Goal: Information Seeking & Learning: Learn about a topic

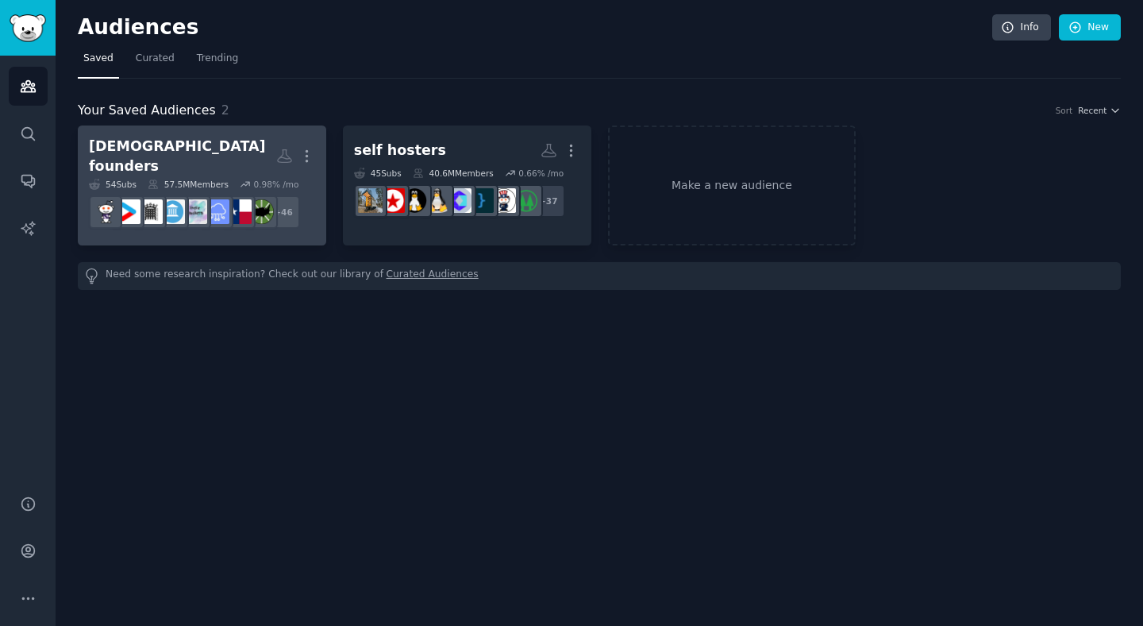
click at [164, 145] on div "[DEMOGRAPHIC_DATA] founders" at bounding box center [182, 156] width 187 height 39
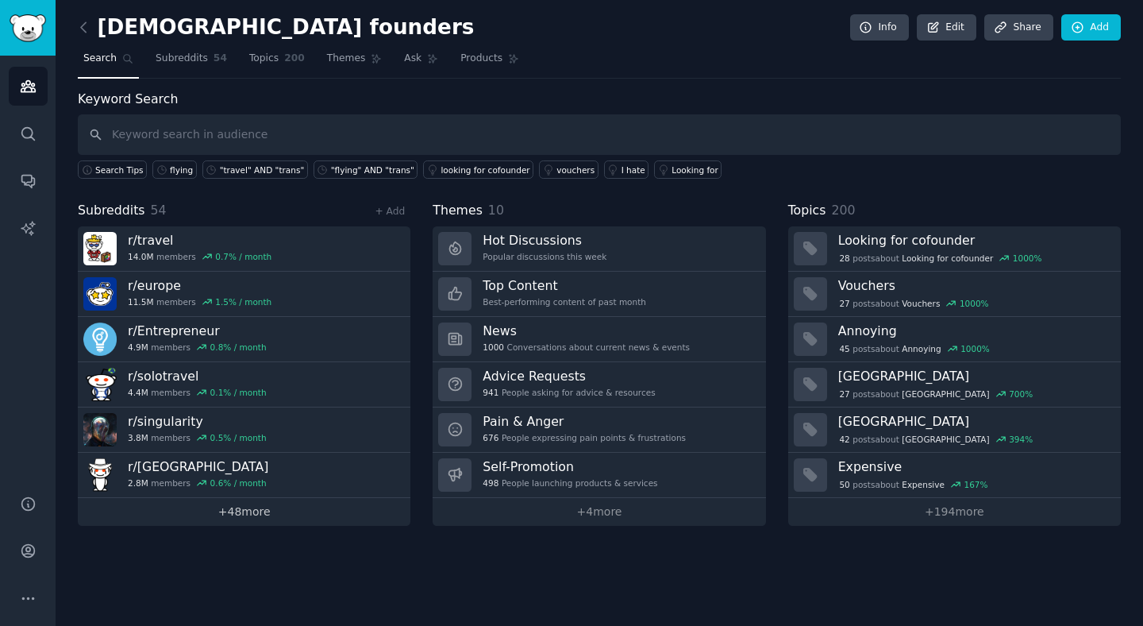
click at [256, 515] on link "+ 48 more" at bounding box center [244, 512] width 333 height 28
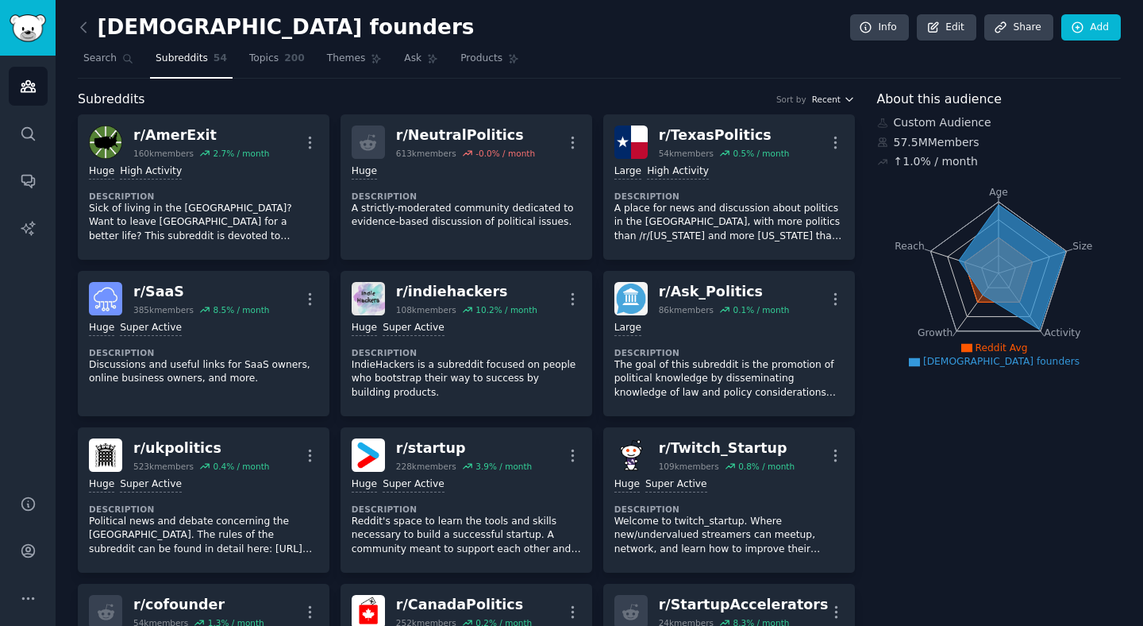
click at [818, 96] on span "Recent" at bounding box center [826, 99] width 29 height 11
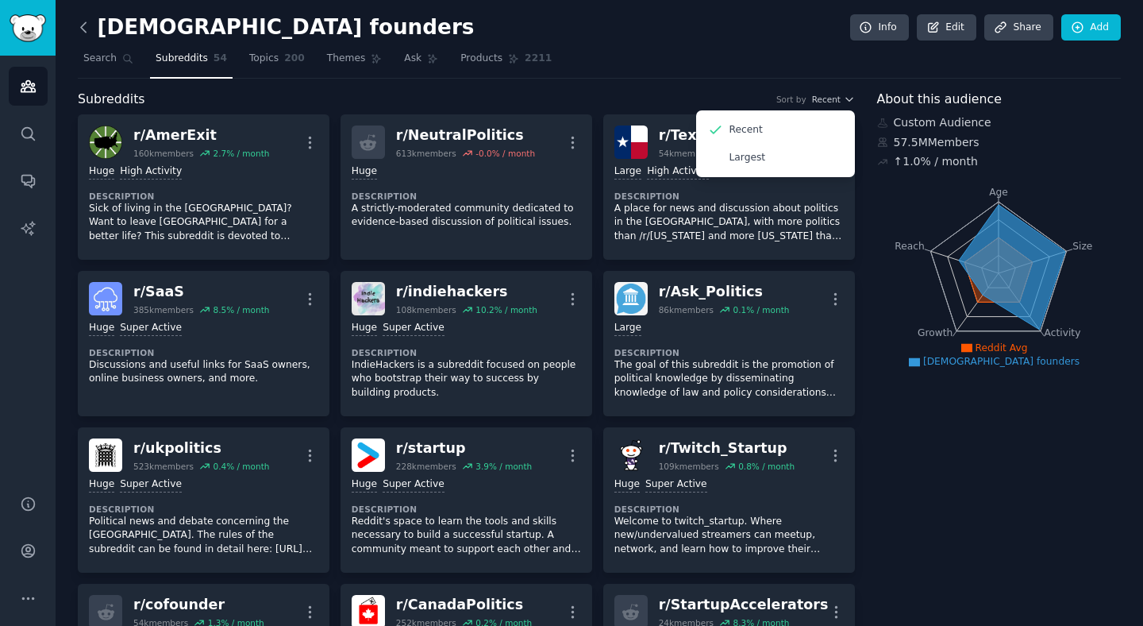
click at [79, 25] on icon at bounding box center [83, 27] width 17 height 17
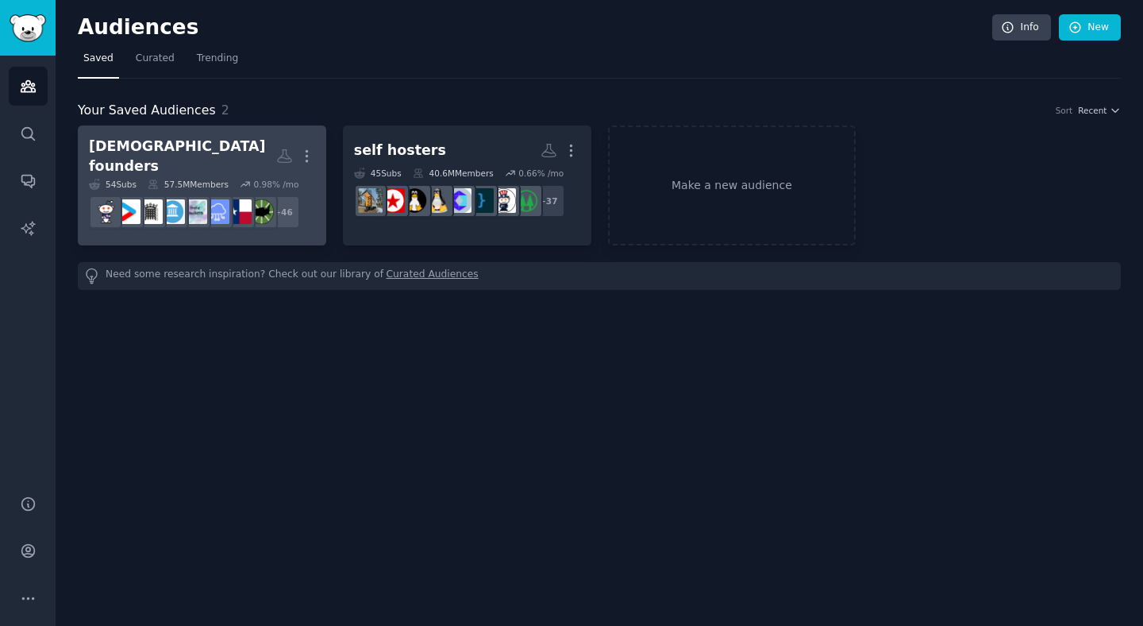
click at [209, 161] on h2 "trans founders More" at bounding box center [202, 156] width 226 height 39
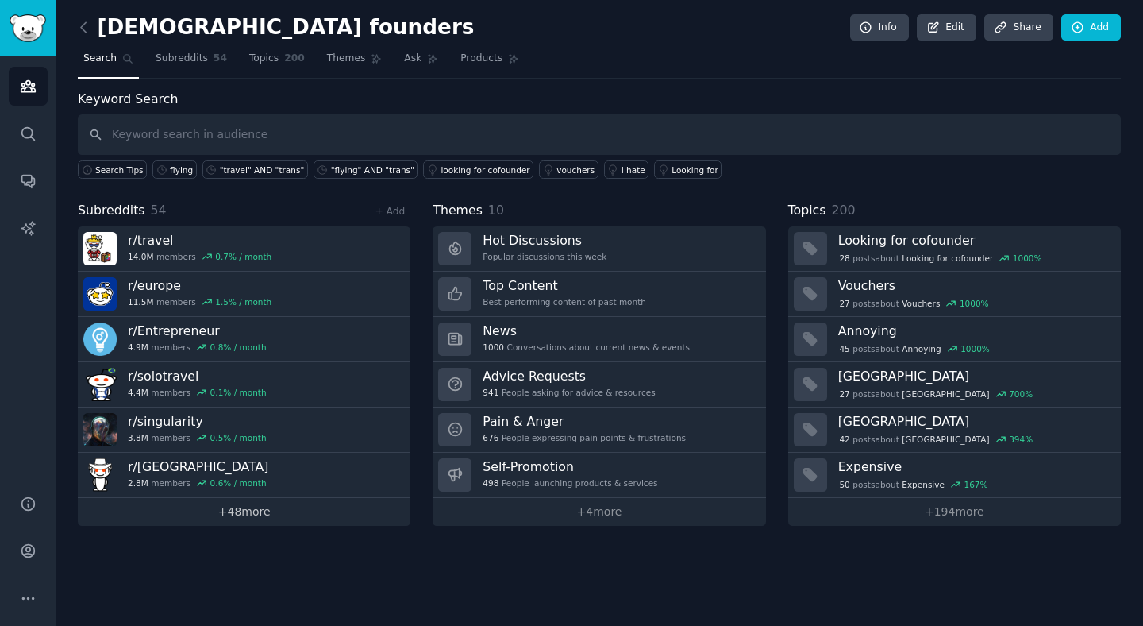
click at [236, 501] on link "+ 48 more" at bounding box center [244, 512] width 333 height 28
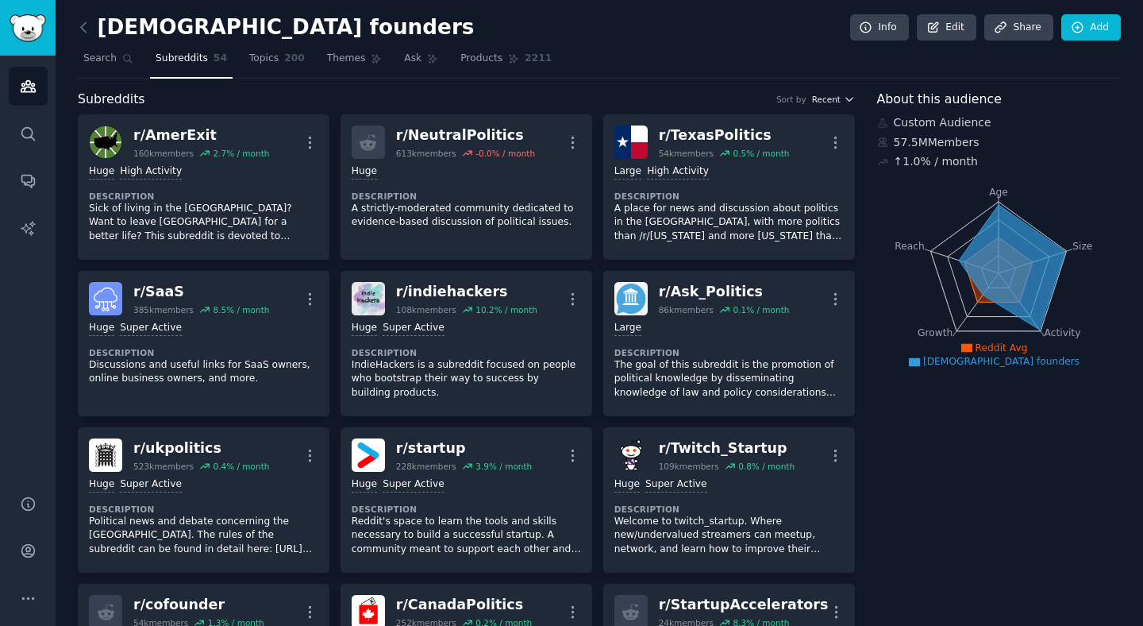
click at [817, 97] on span "Recent" at bounding box center [826, 99] width 29 height 11
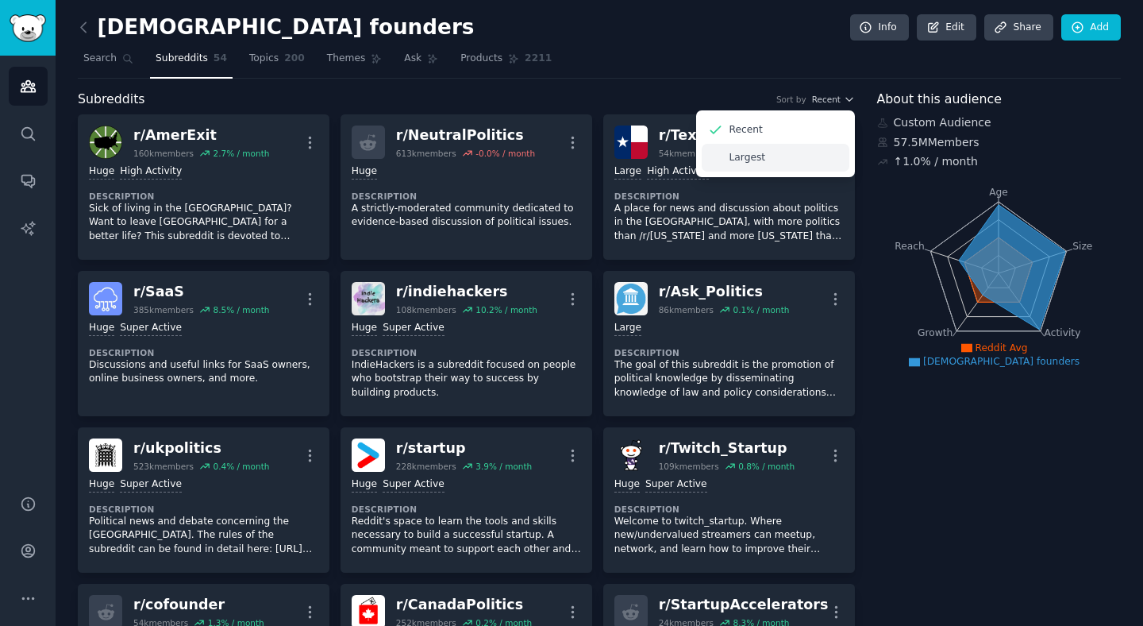
click at [765, 156] on div "Largest" at bounding box center [776, 158] width 148 height 28
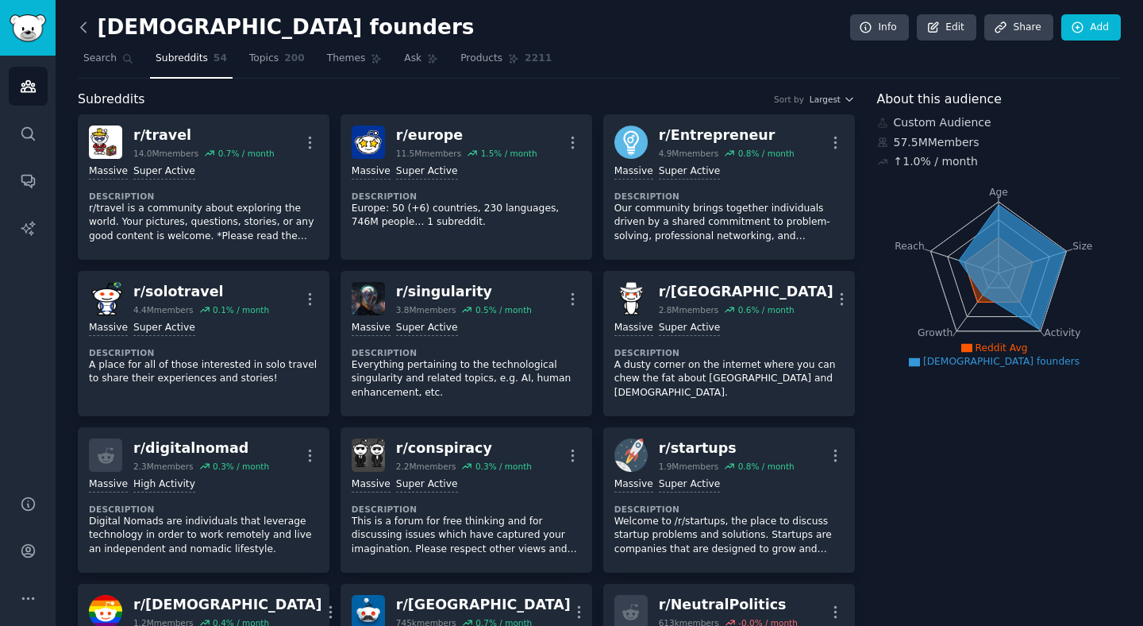
click at [80, 32] on icon at bounding box center [83, 27] width 17 height 17
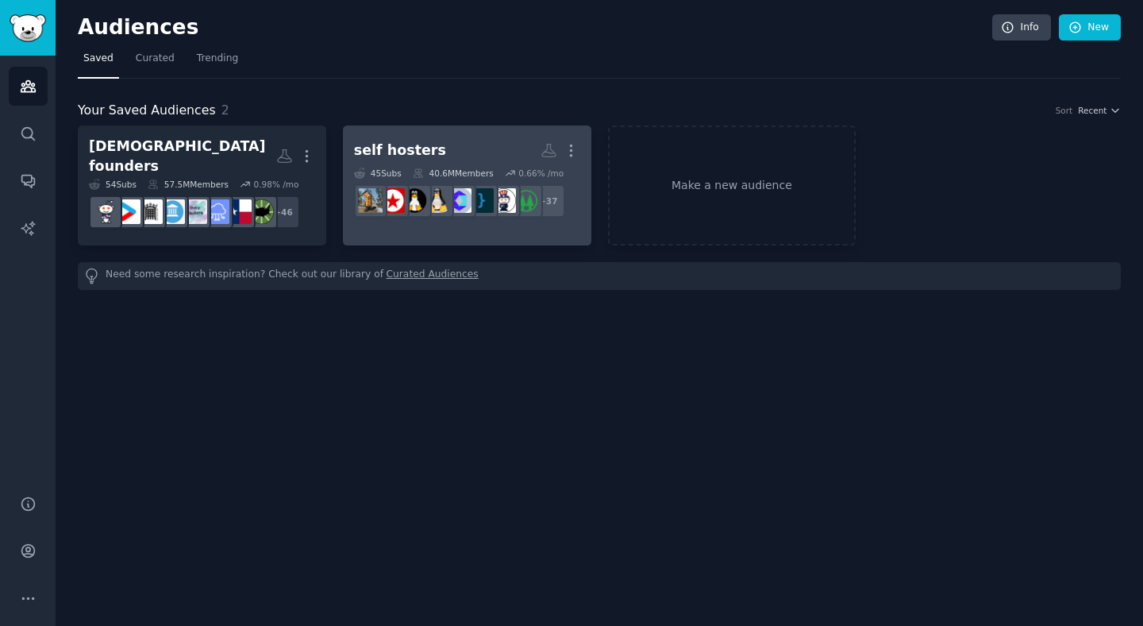
click at [442, 137] on h2 "self hosters More" at bounding box center [467, 151] width 226 height 28
